Goal: Information Seeking & Learning: Learn about a topic

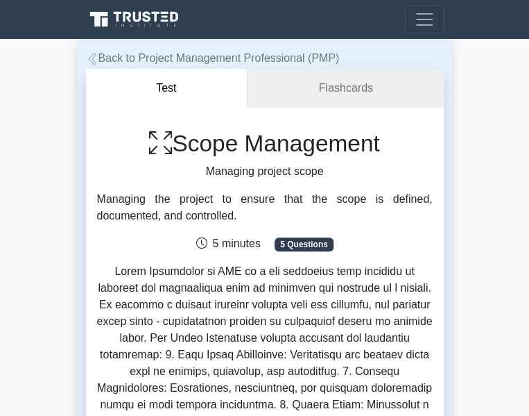
click at [266, 108] on li "Flashcards" at bounding box center [346, 88] width 196 height 39
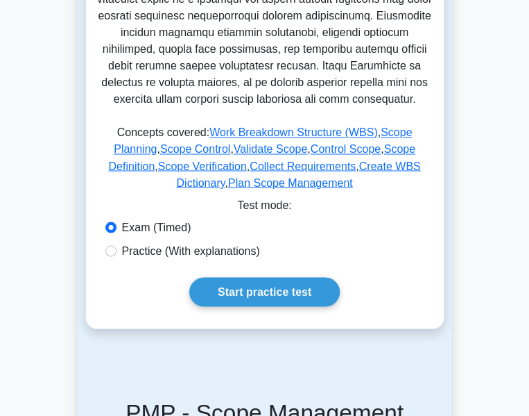
scroll to position [611, 0]
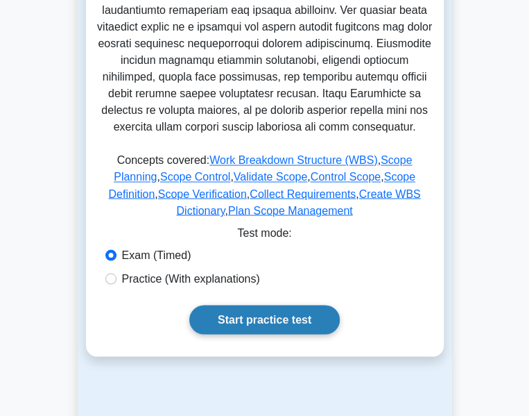
click at [258, 305] on link "Start practice test" at bounding box center [264, 319] width 151 height 29
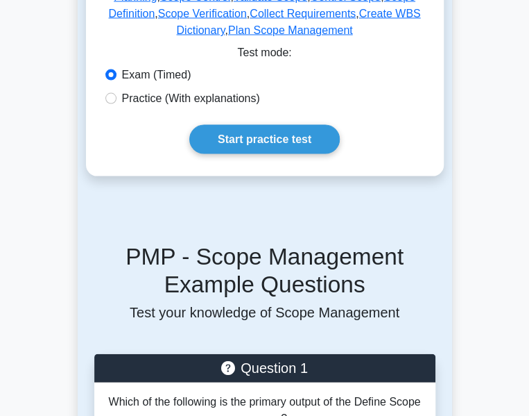
scroll to position [808, 0]
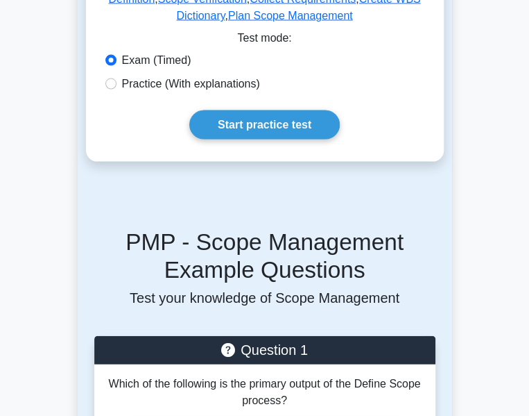
radio input "true"
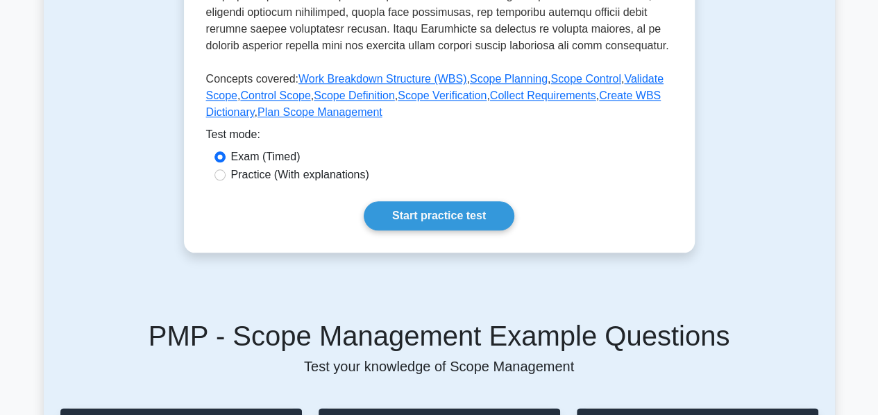
scroll to position [602, 0]
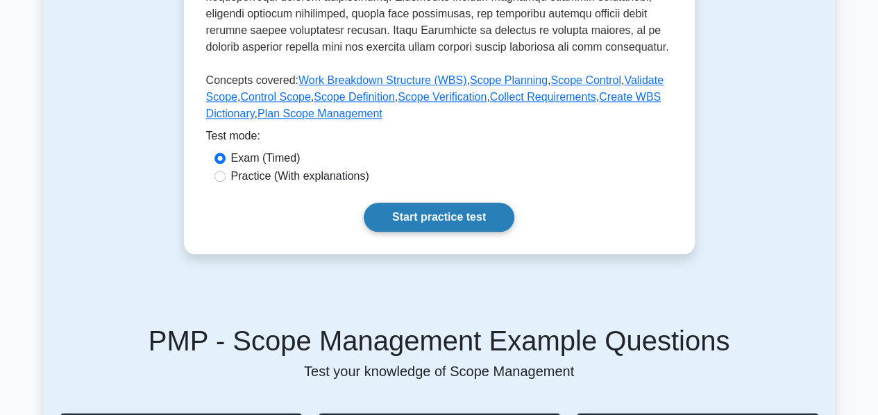
click at [429, 203] on link "Start practice test" at bounding box center [439, 217] width 151 height 29
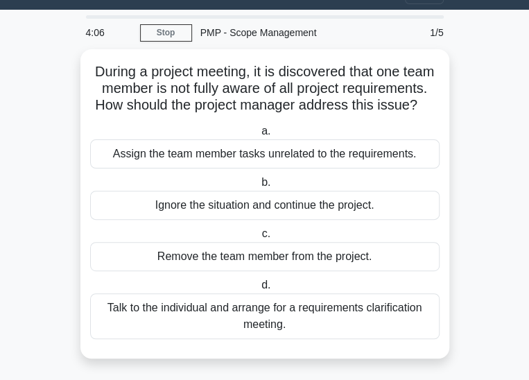
scroll to position [31, 0]
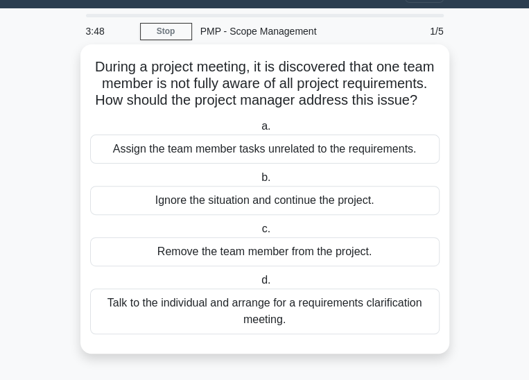
click at [187, 310] on div "Talk to the individual and arrange for a requirements clarification meeting." at bounding box center [265, 312] width 350 height 46
click at [259, 285] on input "d. Talk to the individual and arrange for a requirements clarification meeting." at bounding box center [259, 280] width 0 height 9
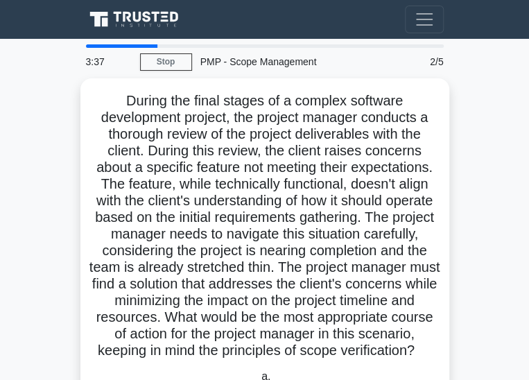
scroll to position [290, 0]
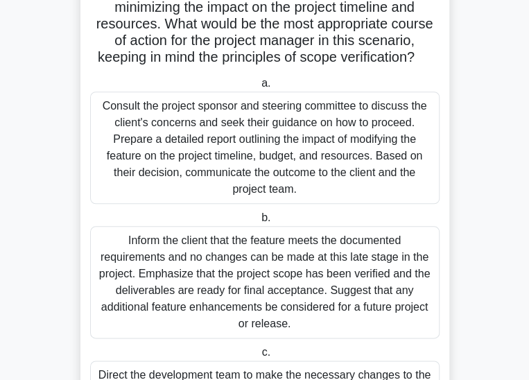
click at [259, 348] on input "c. Direct the development team to make the necessary changes to the feature as …" at bounding box center [259, 352] width 0 height 9
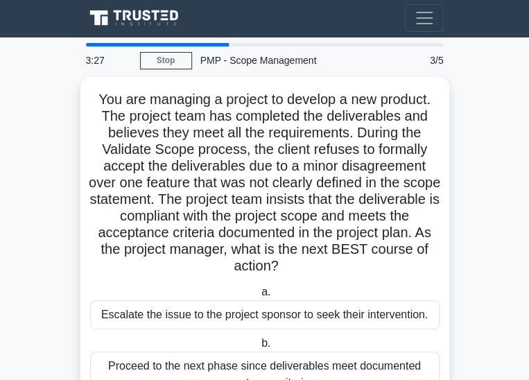
scroll to position [0, 0]
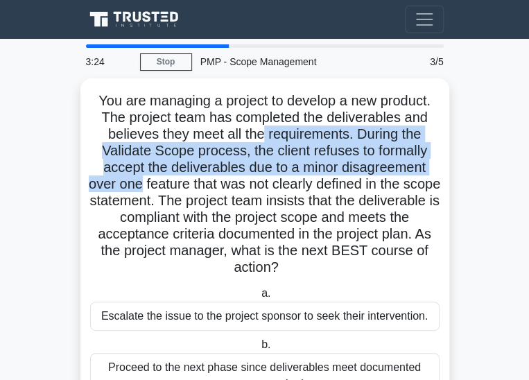
drag, startPoint x: 527, startPoint y: 128, endPoint x: 529, endPoint y: 150, distance: 22.2
click at [529, 150] on main "3:24 Stop PMP - Scope Management Advanced 3/5 You are managing a project to dev…" at bounding box center [264, 309] width 529 height 540
click at [524, 108] on main "3:23 Stop PMP - Scope Management Advanced 3/5 You are managing a project to dev…" at bounding box center [264, 309] width 529 height 540
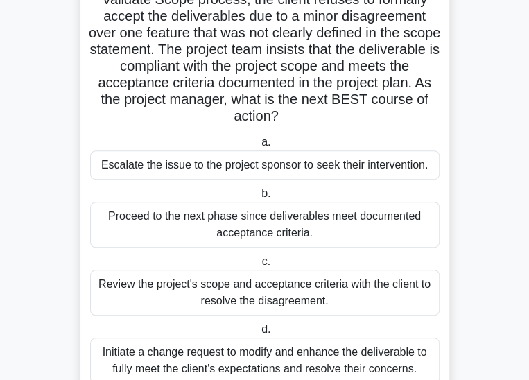
scroll to position [153, 0]
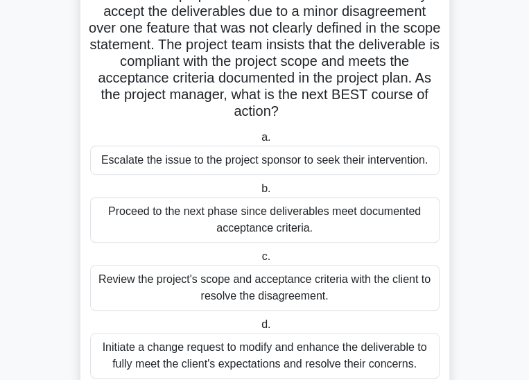
click at [253, 333] on div "Initiate a change request to modify and enhance the deliverable to fully meet t…" at bounding box center [265, 356] width 350 height 46
click at [259, 321] on input "d. Initiate a change request to modify and enhance the deliverable to fully mee…" at bounding box center [259, 325] width 0 height 9
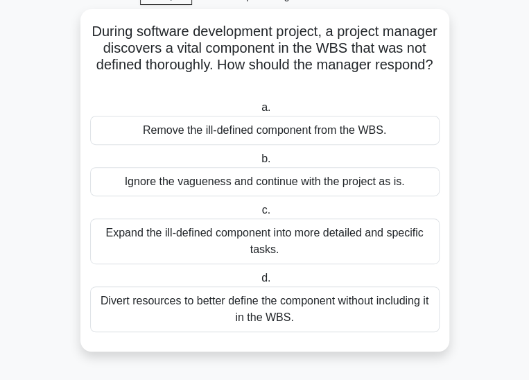
scroll to position [0, 0]
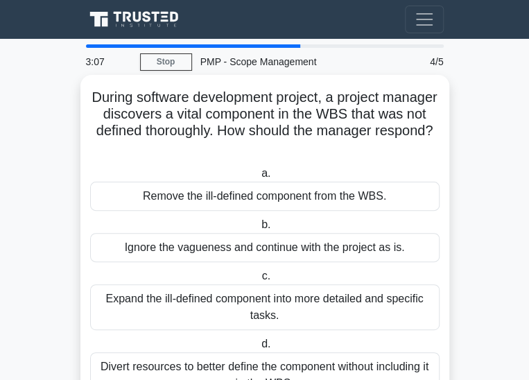
click at [131, 352] on div "Divert resources to better define the component without including it in the WBS." at bounding box center [265, 375] width 350 height 46
click at [259, 340] on input "d. Divert resources to better define the component without including it in the …" at bounding box center [259, 344] width 0 height 9
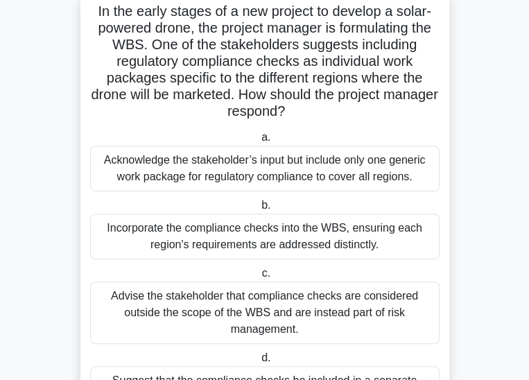
scroll to position [92, 0]
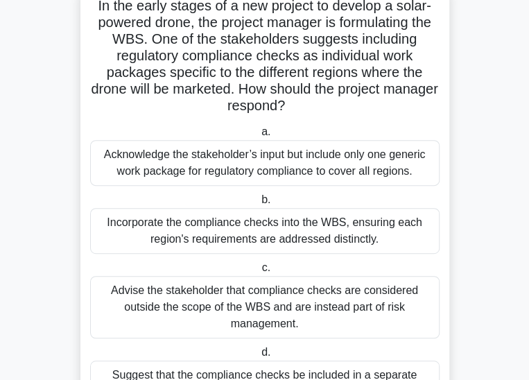
click at [359, 140] on div "Acknowledge the stakeholder’s input but include only one generic work package f…" at bounding box center [265, 163] width 350 height 46
click at [259, 128] on input "a. Acknowledge the stakeholder’s input but include only one generic work packag…" at bounding box center [259, 132] width 0 height 9
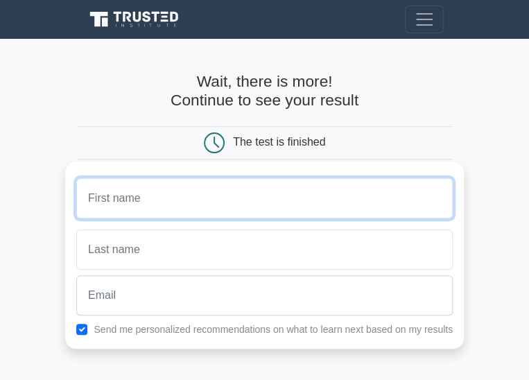
click at [155, 219] on input "text" at bounding box center [264, 198] width 377 height 40
type input "[PERSON_NAME]"
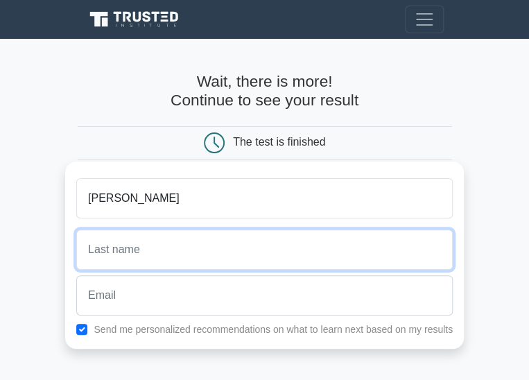
click at [329, 249] on input "text" at bounding box center [264, 250] width 377 height 40
type input "Muguku"
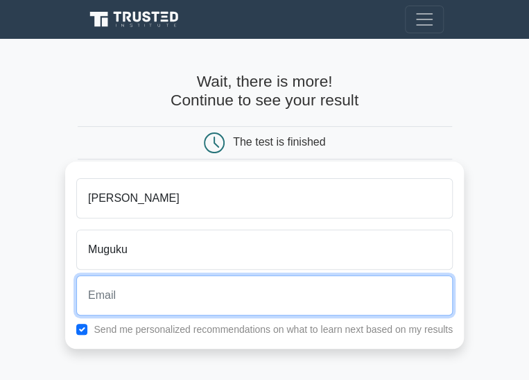
click at [104, 296] on input "email" at bounding box center [264, 295] width 377 height 40
type input "[EMAIL_ADDRESS][DOMAIN_NAME]"
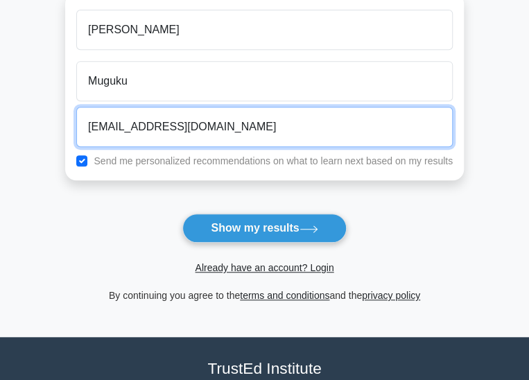
scroll to position [178, 0]
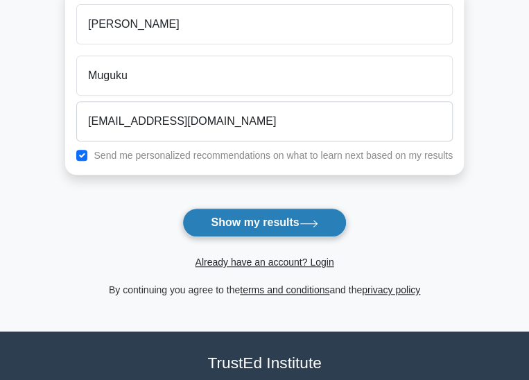
click at [212, 237] on button "Show my results" at bounding box center [264, 222] width 164 height 29
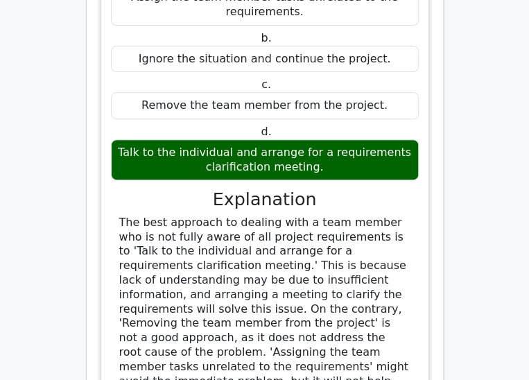
scroll to position [1684, 0]
